Goal: Task Accomplishment & Management: Manage account settings

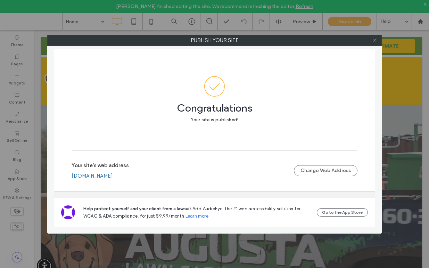
click at [375, 38] on icon at bounding box center [374, 40] width 5 height 5
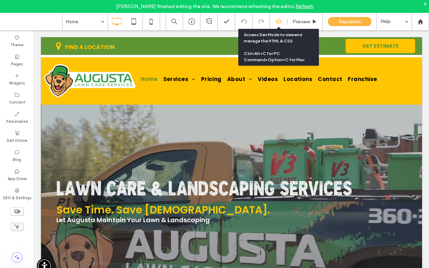
click at [279, 22] on icon at bounding box center [278, 21] width 6 height 6
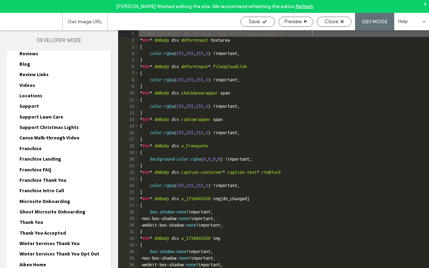
scroll to position [160, 0]
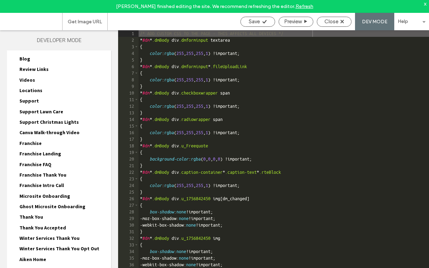
click at [55, 177] on span "Franchise Thank You" at bounding box center [42, 175] width 47 height 6
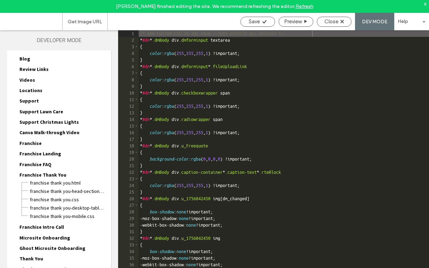
click at [55, 174] on span "Franchise Thank You" at bounding box center [42, 175] width 47 height 6
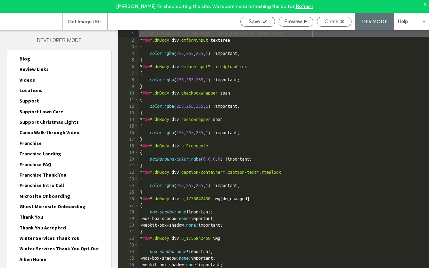
click at [55, 174] on span "Franchise Thank You" at bounding box center [42, 175] width 47 height 6
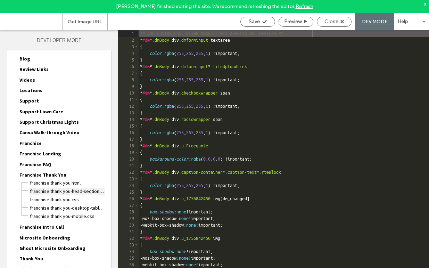
click at [59, 191] on span "Franchise Thank You-head-section.html" at bounding box center [67, 191] width 75 height 7
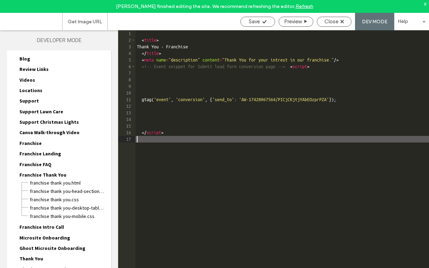
click at [149, 142] on div "< title > Thank You - Franchise </ title > < meta name = "description" content …" at bounding box center [281, 162] width 293 height 264
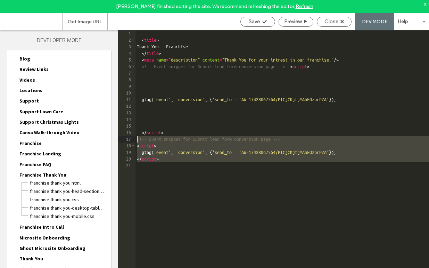
drag, startPoint x: 159, startPoint y: 172, endPoint x: 128, endPoint y: 138, distance: 47.0
click at [128, 138] on div "** 1 2 3 4 5 6 7 8 9 10 11 12 13 14 15 16 17 18 19 20 21 < title > Thank You - …" at bounding box center [273, 155] width 311 height 250
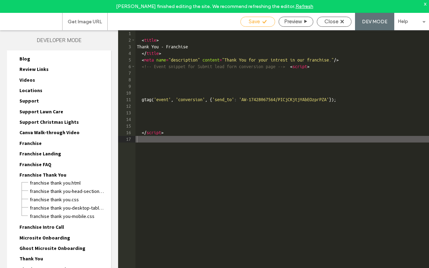
click at [251, 20] on span "Save" at bounding box center [254, 21] width 11 height 6
click at [337, 24] on span "Close" at bounding box center [331, 21] width 14 height 6
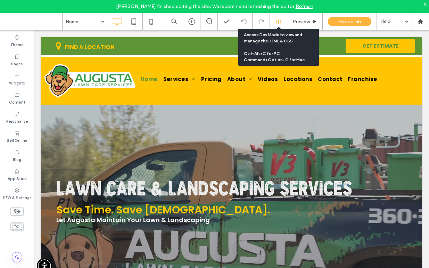
click at [276, 22] on use at bounding box center [278, 22] width 6 height 6
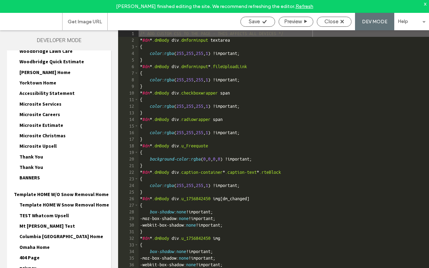
scroll to position [2616, 0]
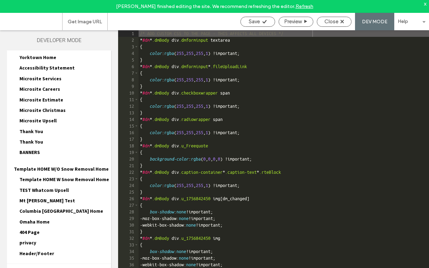
click at [39, 267] on span "Popups HTML/CSS" at bounding box center [31, 272] width 39 height 7
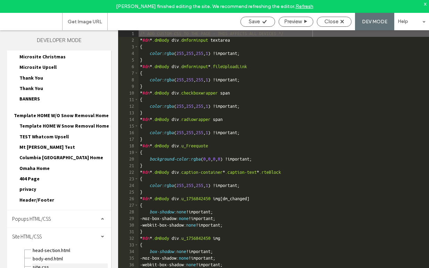
scroll to position [2670, 0]
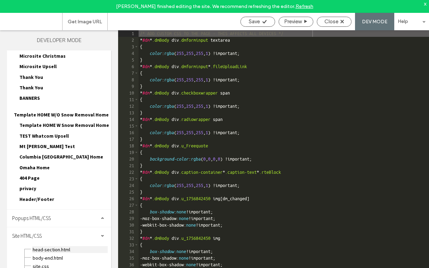
click at [51, 246] on span "head-section.html" at bounding box center [69, 249] width 75 height 7
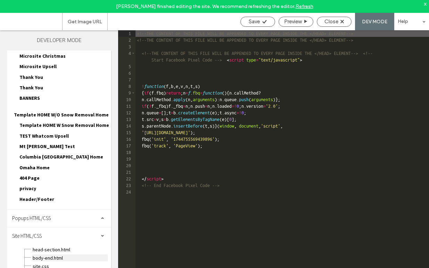
click at [45, 254] on span "body-end.html" at bounding box center [69, 257] width 75 height 7
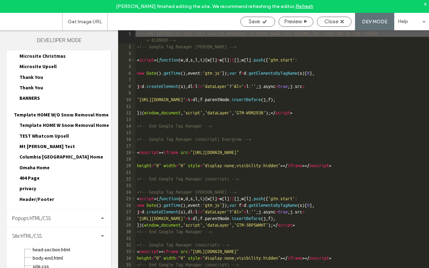
scroll to position [66, 0]
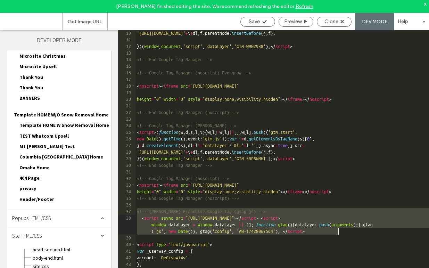
drag, startPoint x: 137, startPoint y: 210, endPoint x: 359, endPoint y: 234, distance: 223.5
click at [359, 234] on div "'[URL][DOMAIN_NAME]' + i + dl ; f . parentNode . insertBefore ( j , f ) ; }) ( …" at bounding box center [281, 162] width 293 height 264
drag, startPoint x: 350, startPoint y: 233, endPoint x: 129, endPoint y: 208, distance: 222.2
click at [129, 208] on div "** 10 11 12 13 14 15 16 17 18 19 20 21 22 23 24 25 26 27 28 29 30 31 32 33 34 3…" at bounding box center [273, 155] width 311 height 250
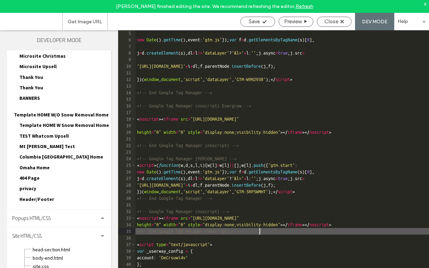
scroll to position [33, 0]
click at [262, 23] on icon at bounding box center [264, 21] width 5 height 5
click at [50, 254] on span "body-end.html" at bounding box center [69, 257] width 75 height 7
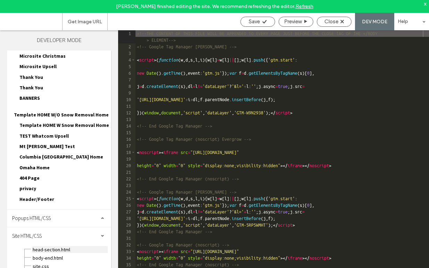
click at [61, 246] on span "head-section.html" at bounding box center [69, 249] width 75 height 7
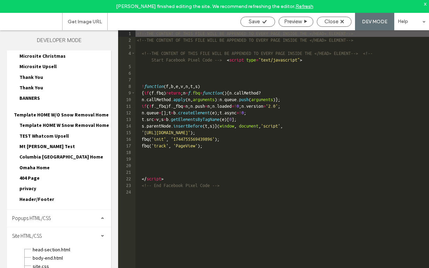
click at [148, 193] on div "<!--THE CONTENT OF THIS FILE WILL BE APPENDED TO EVERY PAGE INSIDE THE </HEAD> …" at bounding box center [281, 162] width 293 height 264
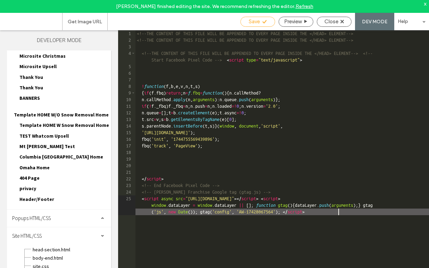
click at [255, 25] on div "Save" at bounding box center [257, 22] width 35 height 10
click at [255, 20] on span "Save" at bounding box center [254, 21] width 11 height 6
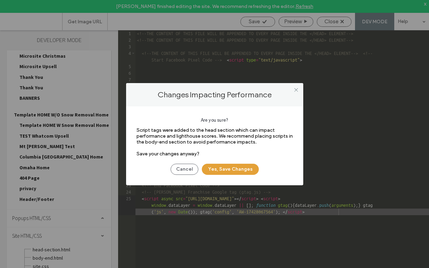
click at [237, 167] on button "Yes, Save Changes" at bounding box center [230, 169] width 57 height 11
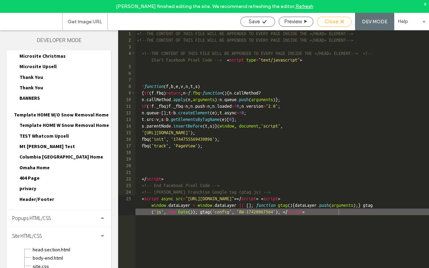
click at [331, 21] on span "Close" at bounding box center [331, 21] width 14 height 6
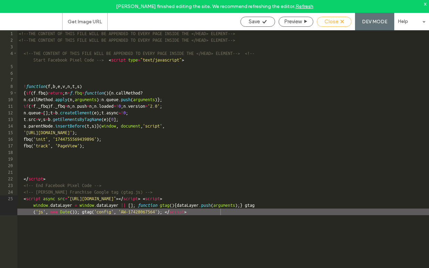
scroll to position [2665, 0]
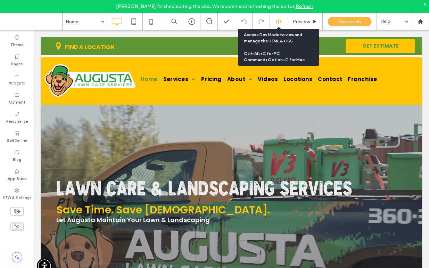
click at [278, 22] on use at bounding box center [278, 22] width 6 height 6
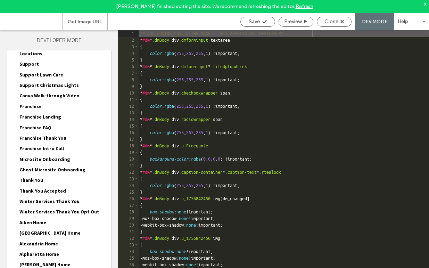
scroll to position [202, 0]
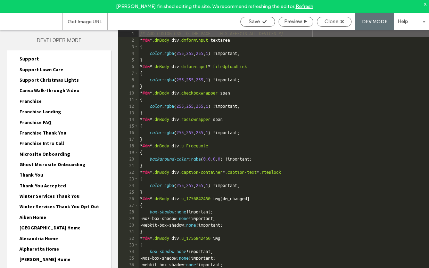
click at [51, 130] on span "Franchise Thank You" at bounding box center [42, 133] width 47 height 6
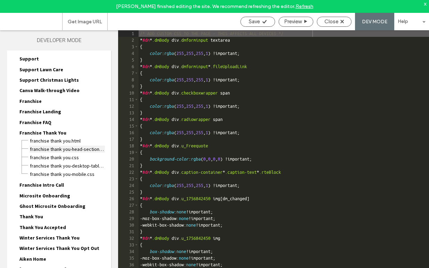
click at [56, 148] on span "Franchise Thank You-head-section.html" at bounding box center [67, 149] width 75 height 7
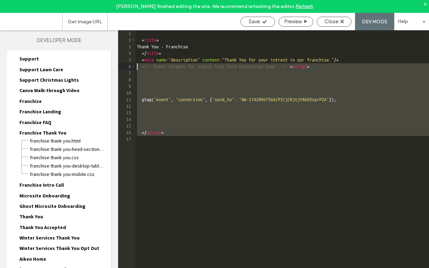
drag, startPoint x: 142, startPoint y: 143, endPoint x: 125, endPoint y: 66, distance: 79.6
click at [125, 66] on div "** 1 2 3 4 5 6 7 8 9 10 11 12 13 14 15 16 17 < title > Thank You - Franchise </…" at bounding box center [273, 155] width 311 height 250
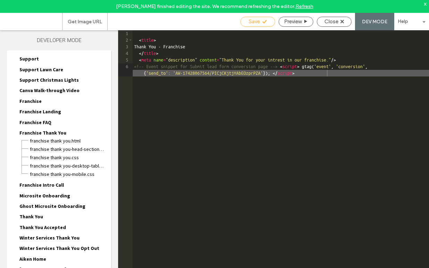
click at [255, 25] on div "Save" at bounding box center [257, 22] width 35 height 10
click at [255, 22] on span "Save" at bounding box center [254, 21] width 11 height 6
click at [337, 20] on span "Close" at bounding box center [331, 21] width 14 height 6
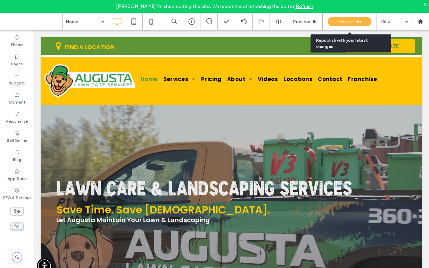
click at [341, 22] on span "Republish" at bounding box center [349, 22] width 23 height 6
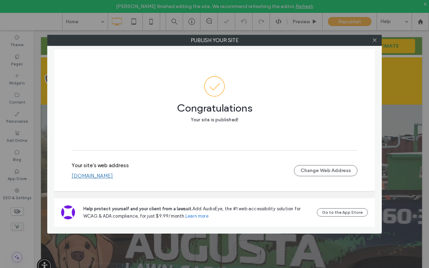
click at [103, 180] on div "Your site's web address [DOMAIN_NAME] Change Web Address" at bounding box center [215, 170] width 286 height 22
click at [102, 175] on link "[DOMAIN_NAME]" at bounding box center [92, 176] width 41 height 6
click at [113, 175] on link "[DOMAIN_NAME]" at bounding box center [92, 176] width 41 height 6
click at [113, 177] on link "[DOMAIN_NAME]" at bounding box center [92, 176] width 41 height 6
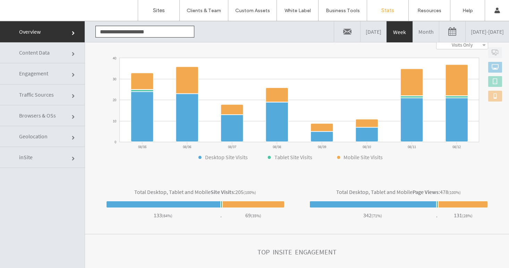
scroll to position [105, 0]
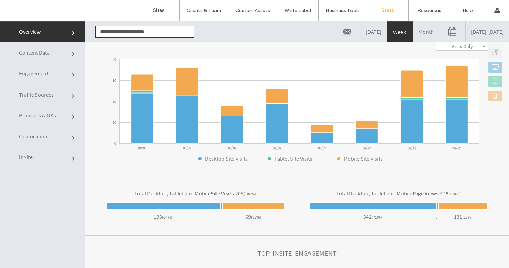
click at [413, 31] on link "Month" at bounding box center [426, 31] width 26 height 21
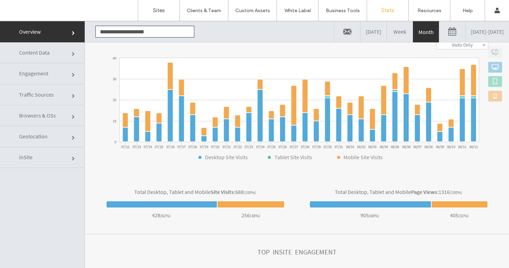
scroll to position [0, 0]
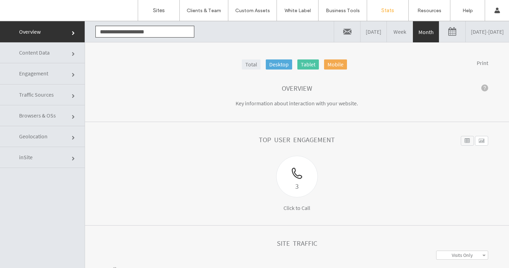
click at [72, 94] on span "Traffic Sources" at bounding box center [74, 96] width 4 height 4
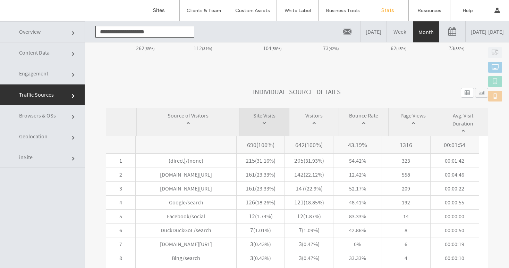
scroll to position [305, 0]
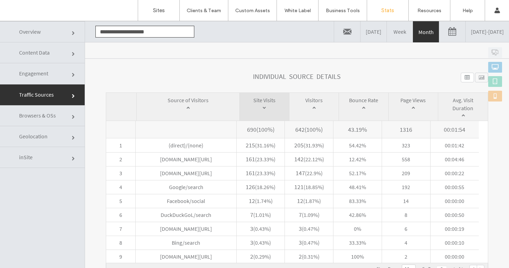
click at [470, 35] on link "07/12/2025 - 08/12/2025" at bounding box center [487, 31] width 43 height 21
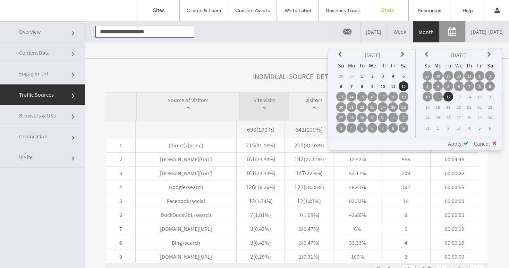
click at [470, 35] on link "07/12/2025 - 08/12/2025" at bounding box center [487, 31] width 43 height 21
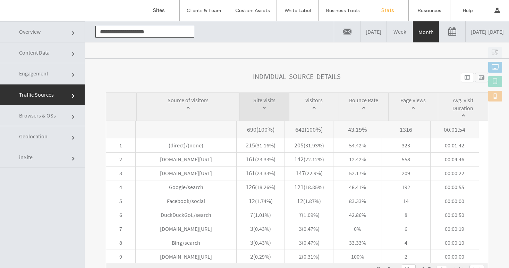
click at [470, 35] on link "07/12/2025 - 08/12/2025" at bounding box center [487, 31] width 43 height 21
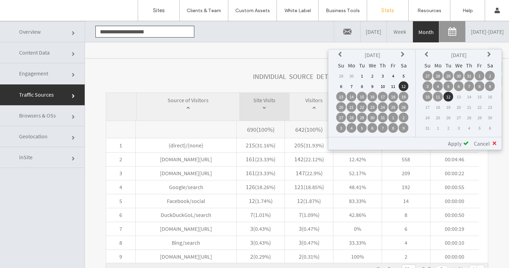
click at [341, 53] on icon at bounding box center [342, 55] width 6 height 6
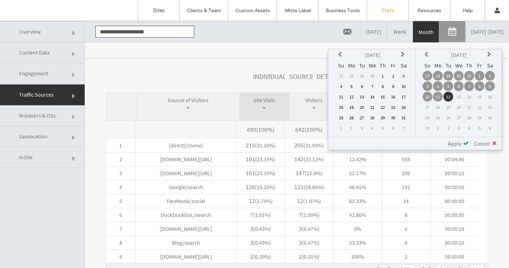
click at [341, 53] on icon at bounding box center [342, 55] width 6 height 6
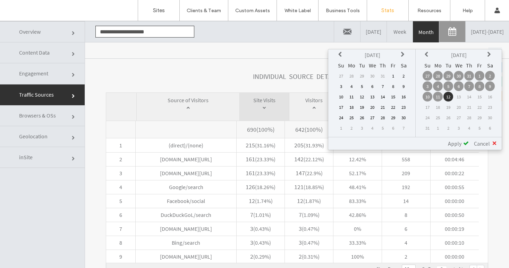
click at [340, 56] on icon at bounding box center [342, 55] width 6 height 6
click at [363, 74] on td "1" at bounding box center [362, 76] width 10 height 10
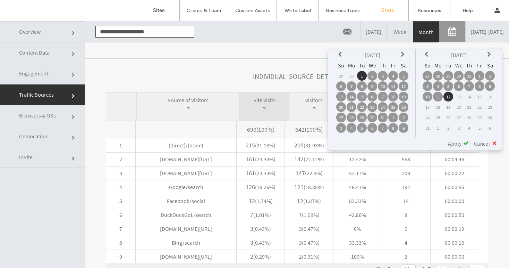
click at [426, 53] on icon at bounding box center [428, 55] width 6 height 6
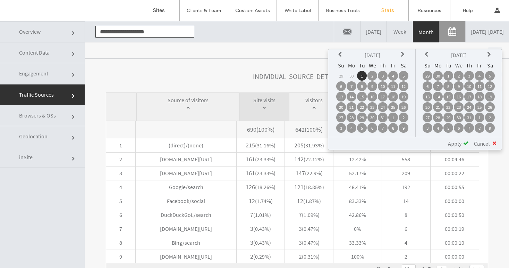
click at [426, 53] on icon at bounding box center [428, 55] width 6 height 6
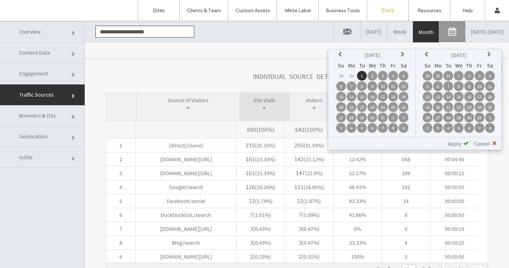
click at [426, 53] on icon at bounding box center [428, 55] width 6 height 6
click at [430, 75] on td "24" at bounding box center [428, 76] width 10 height 10
click at [490, 53] on icon at bounding box center [491, 55] width 6 height 6
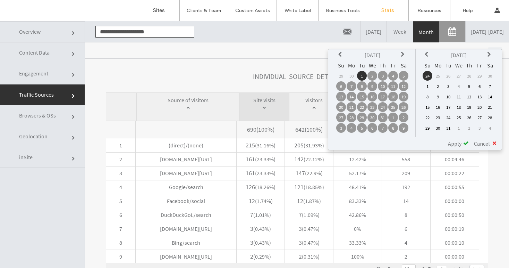
click at [426, 76] on td "24" at bounding box center [428, 76] width 10 height 10
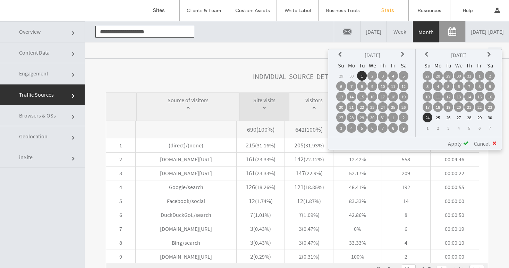
click at [489, 54] on icon at bounding box center [491, 55] width 6 height 6
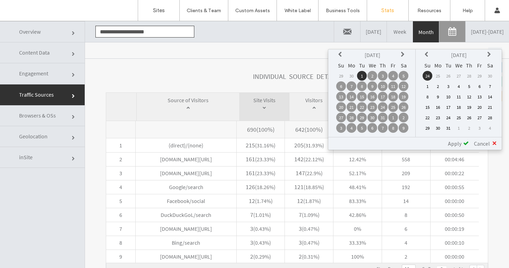
click at [481, 108] on td "20" at bounding box center [480, 107] width 10 height 10
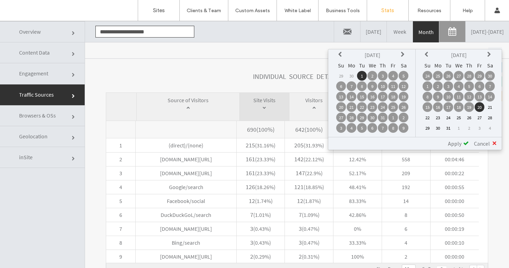
click at [454, 144] on span "Apply" at bounding box center [455, 143] width 14 height 7
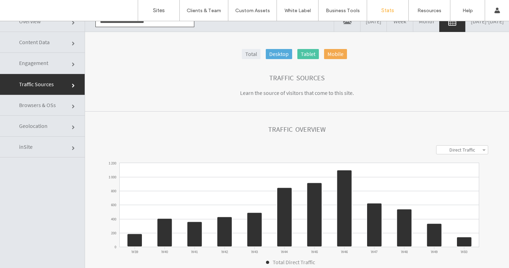
scroll to position [0, 0]
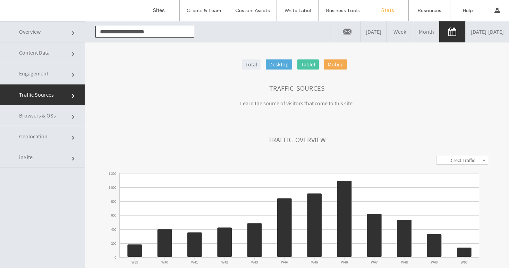
click at [72, 54] on span "Content Data" at bounding box center [74, 54] width 4 height 4
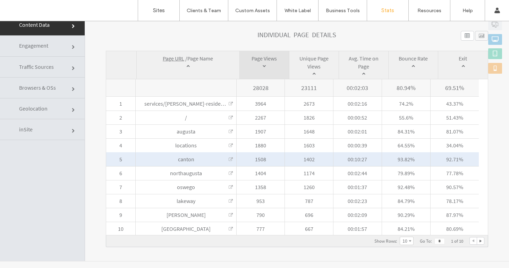
scroll to position [28, 0]
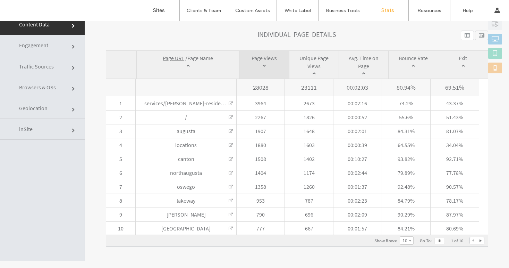
click at [478, 239] on div at bounding box center [481, 240] width 7 height 7
click at [470, 239] on div at bounding box center [473, 240] width 7 height 7
type input "*"
click at [470, 239] on div at bounding box center [473, 240] width 7 height 7
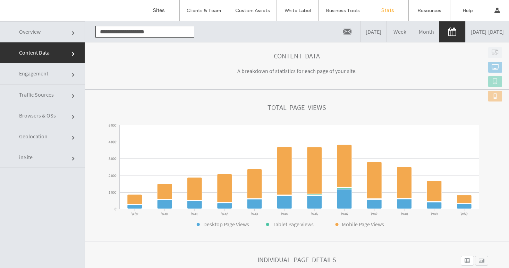
scroll to position [49, 0]
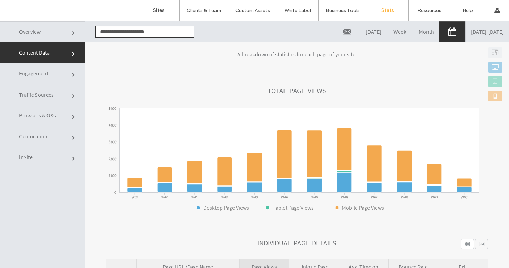
click at [466, 32] on link "10/01/2024 - 12/20/2024" at bounding box center [487, 31] width 43 height 21
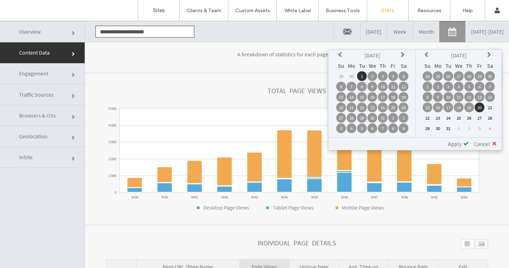
click at [339, 55] on icon at bounding box center [342, 55] width 6 height 6
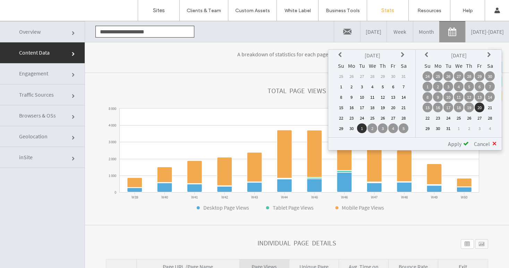
click at [339, 55] on icon at bounding box center [342, 55] width 6 height 6
click at [383, 76] on td "1" at bounding box center [383, 76] width 10 height 10
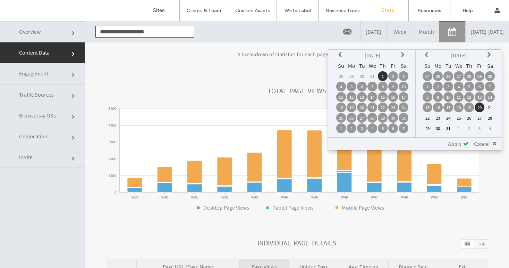
click at [457, 142] on span "Apply" at bounding box center [455, 143] width 14 height 7
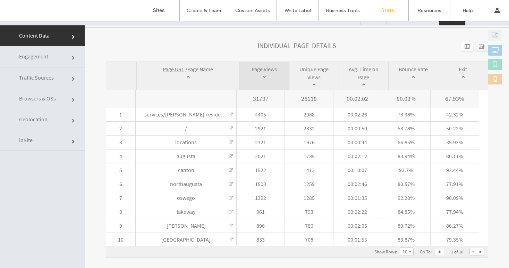
scroll to position [35, 0]
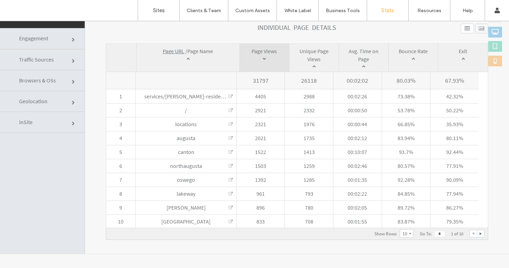
click at [478, 232] on div at bounding box center [481, 233] width 7 height 7
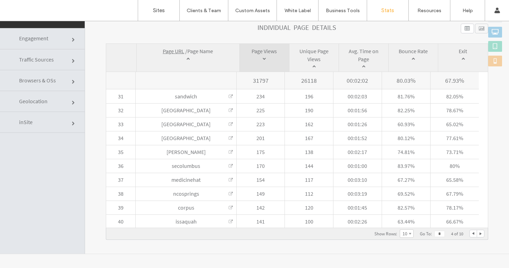
click at [478, 232] on div at bounding box center [481, 233] width 7 height 7
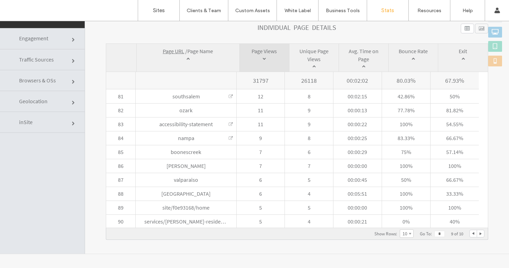
click at [478, 232] on div at bounding box center [481, 233] width 7 height 7
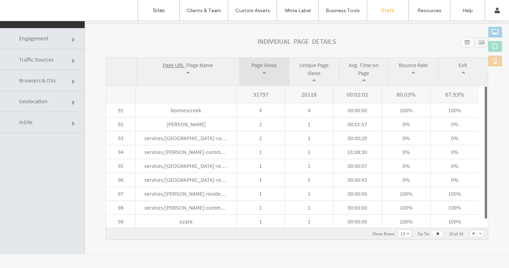
scroll to position [215, 0]
click at [478, 232] on div at bounding box center [481, 233] width 7 height 7
click at [470, 234] on div at bounding box center [473, 233] width 7 height 7
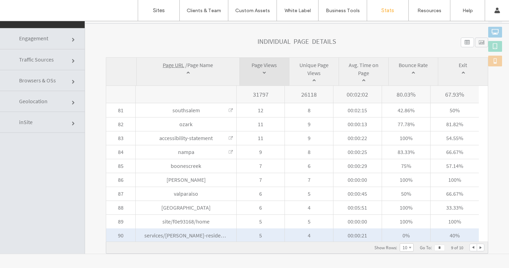
scroll to position [229, 0]
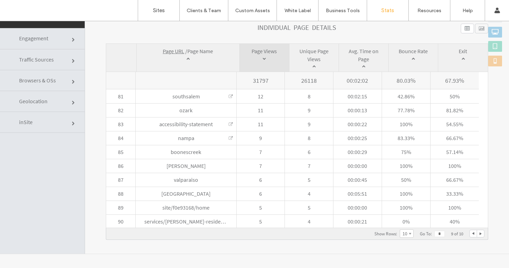
click at [470, 234] on div at bounding box center [473, 233] width 7 height 7
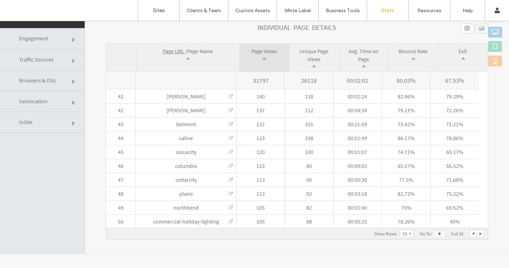
type input "*"
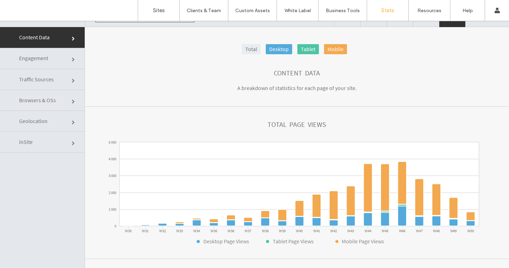
scroll to position [0, 0]
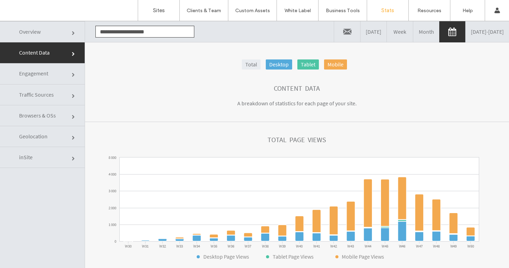
click link "Traffic Sources"
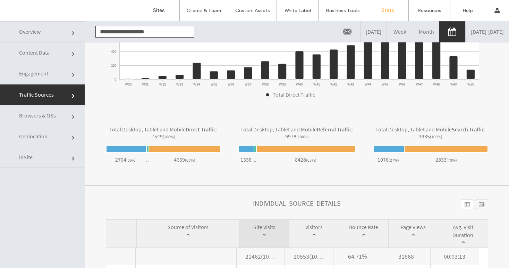
scroll to position [281, 0]
